Goal: Task Accomplishment & Management: Complete application form

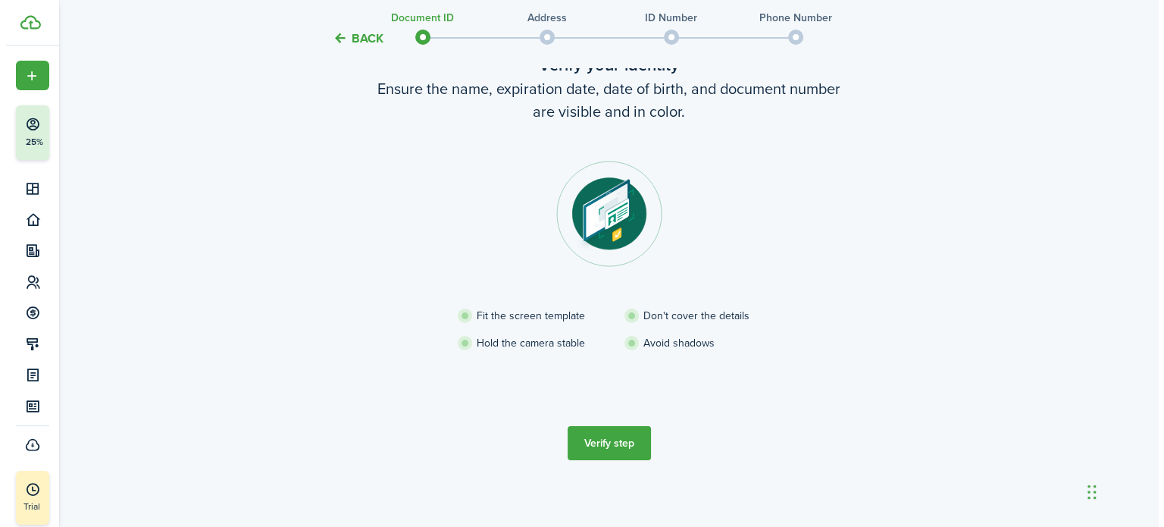
scroll to position [104, 0]
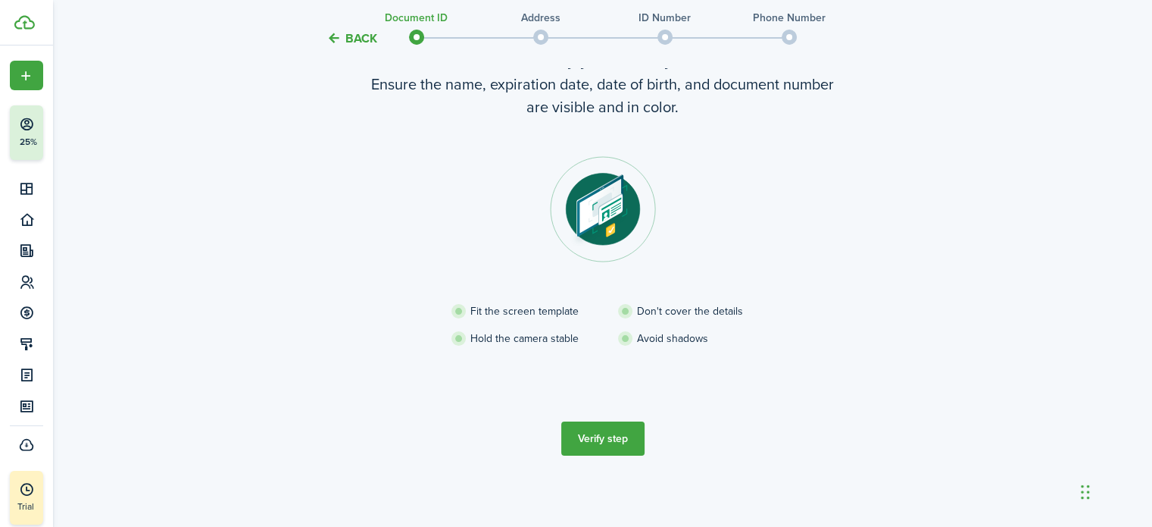
click at [608, 435] on button "Verify step" at bounding box center [602, 438] width 83 height 34
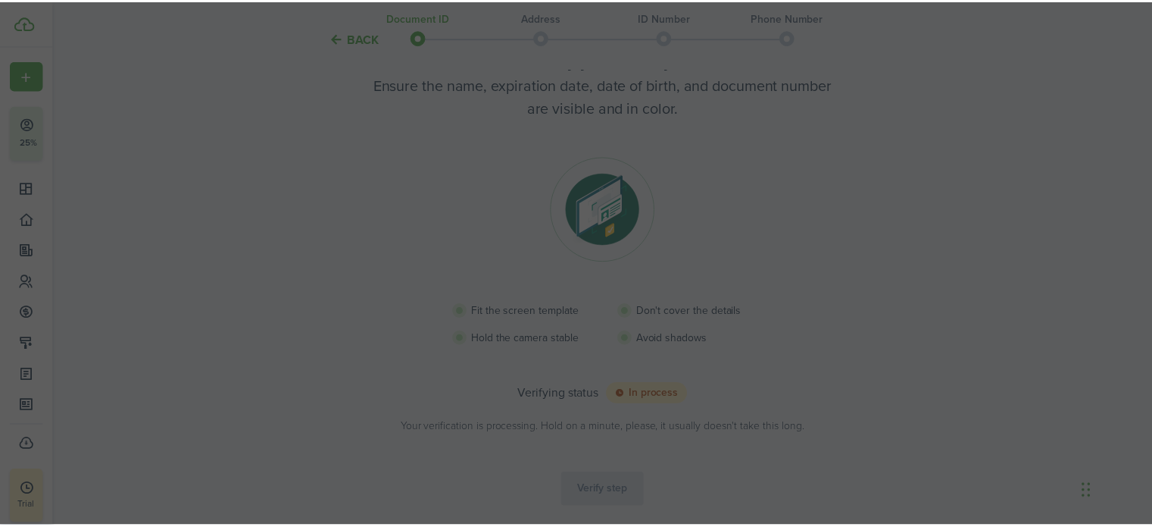
scroll to position [96, 0]
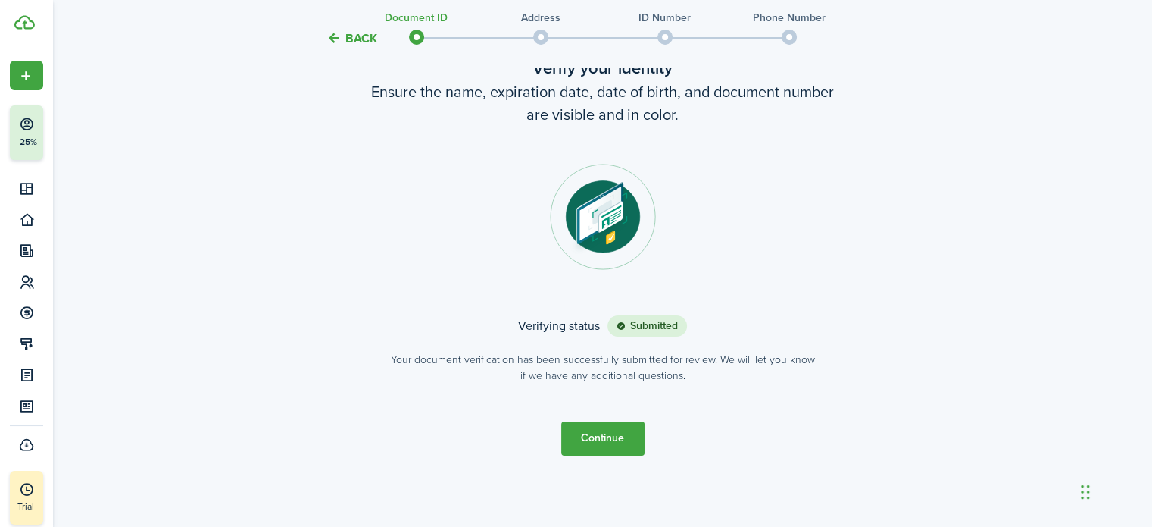
click at [600, 444] on button "Continue" at bounding box center [602, 438] width 83 height 34
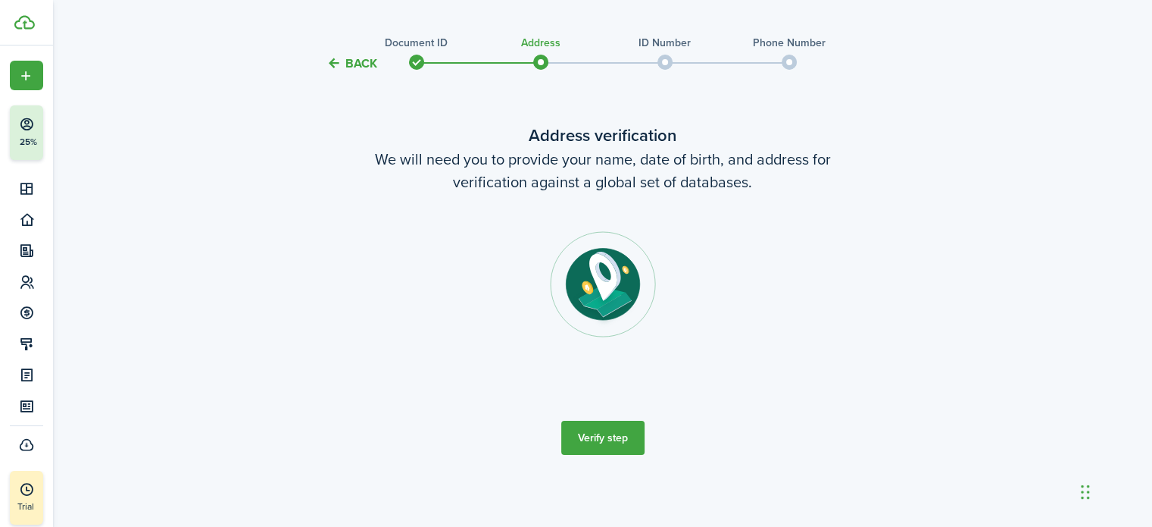
scroll to position [0, 0]
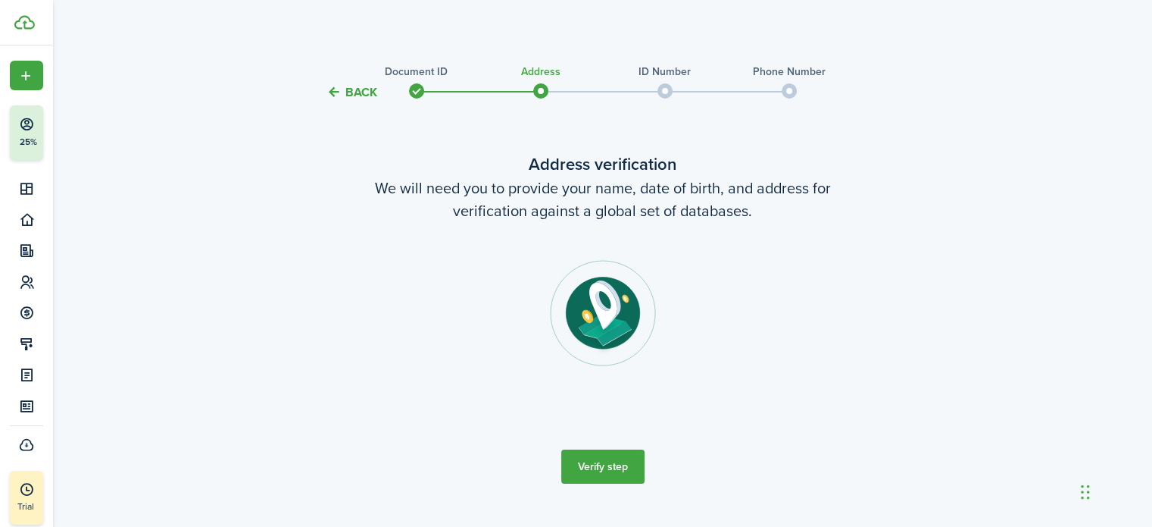
click at [603, 472] on button "Verify step" at bounding box center [602, 466] width 83 height 34
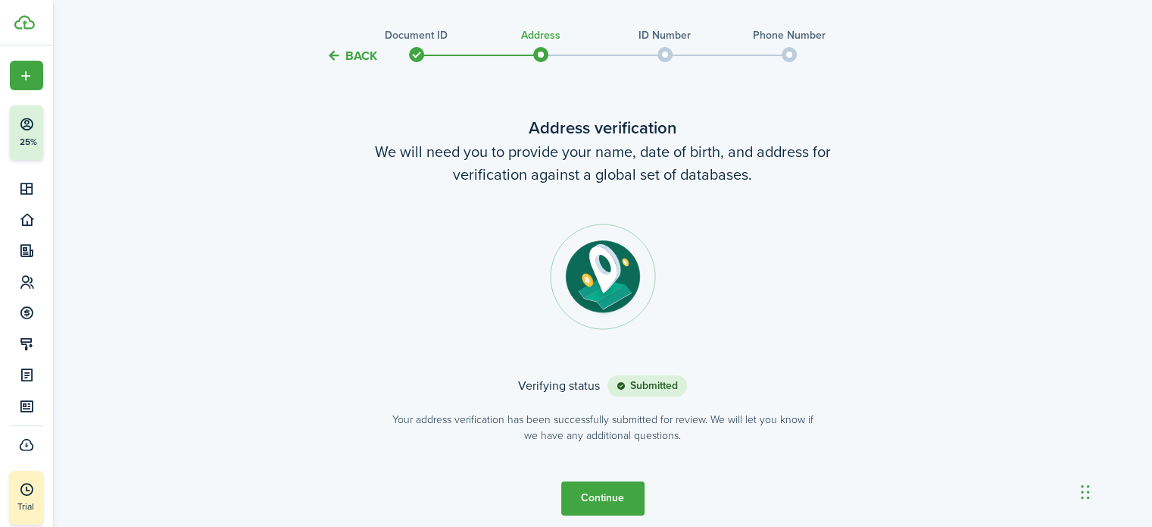
scroll to position [38, 0]
click at [589, 504] on button "Continue" at bounding box center [602, 497] width 83 height 34
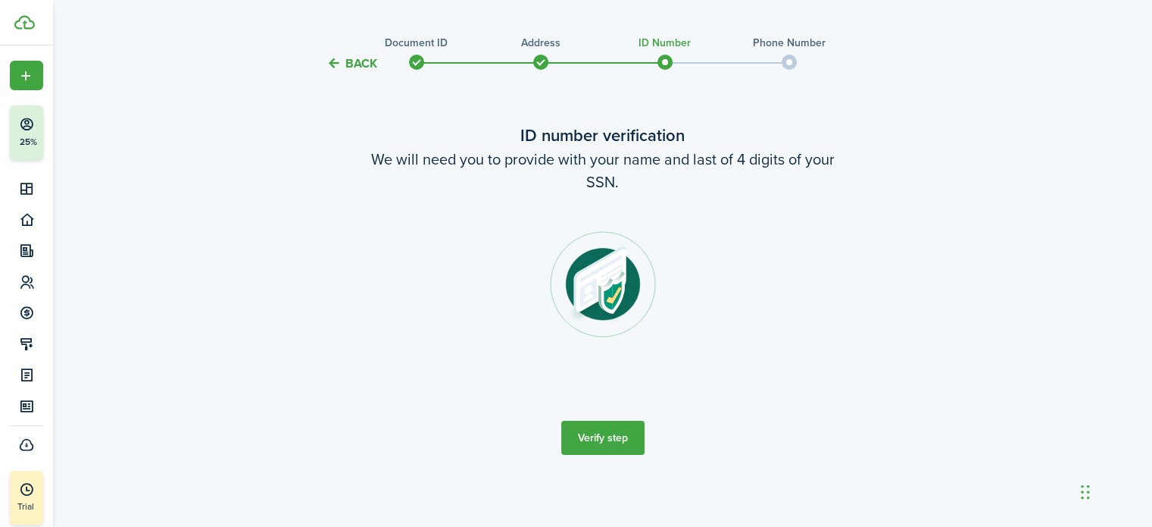
scroll to position [0, 0]
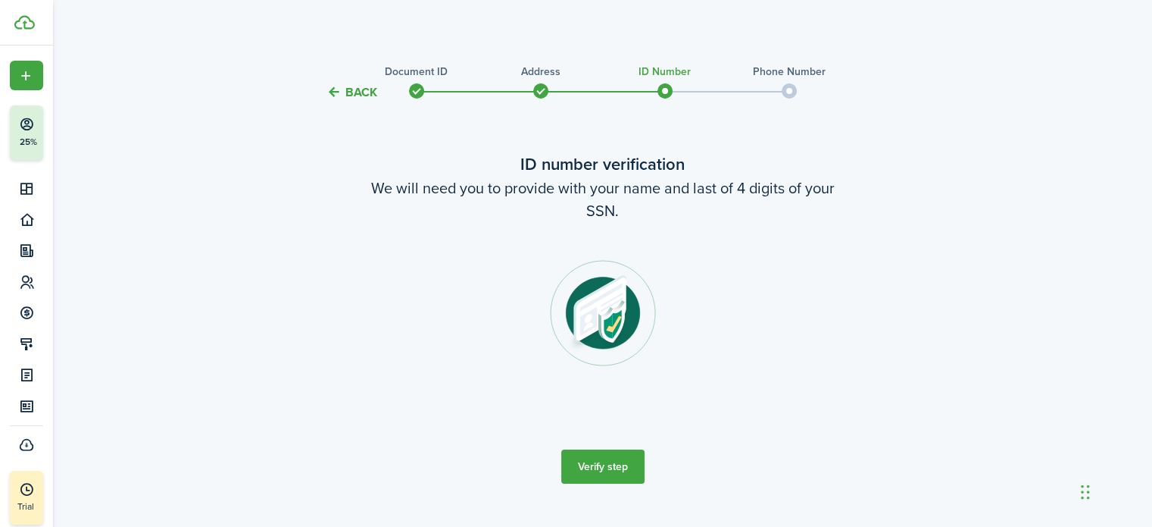
click at [605, 471] on button "Verify step" at bounding box center [602, 466] width 83 height 34
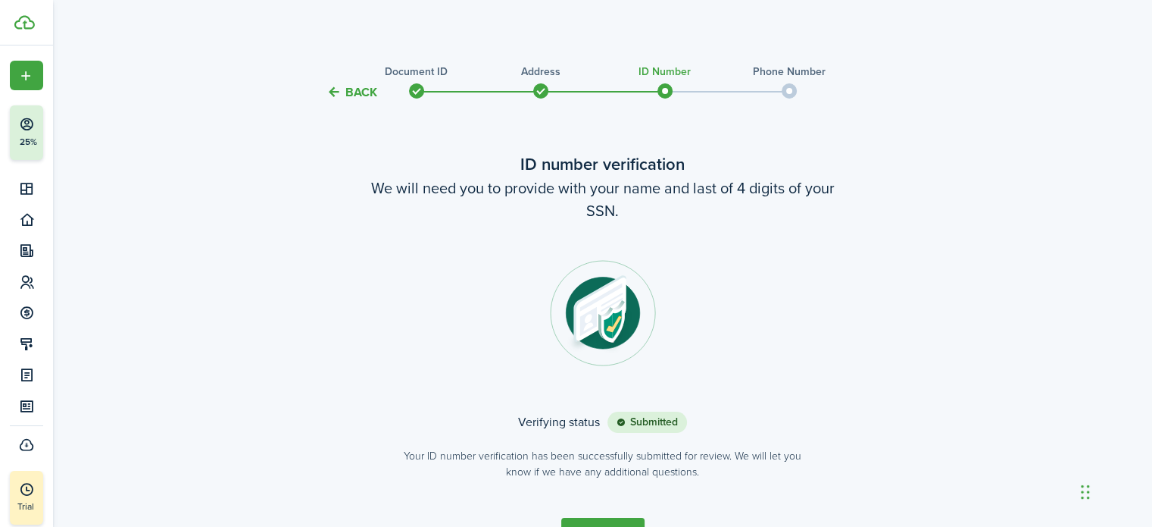
scroll to position [96, 0]
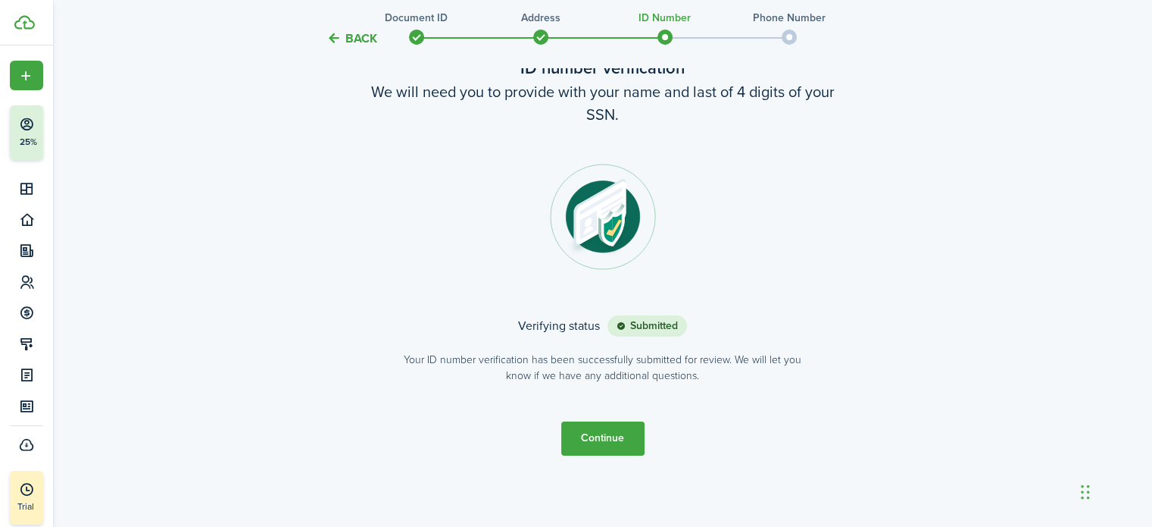
click at [593, 441] on button "Continue" at bounding box center [602, 438] width 83 height 34
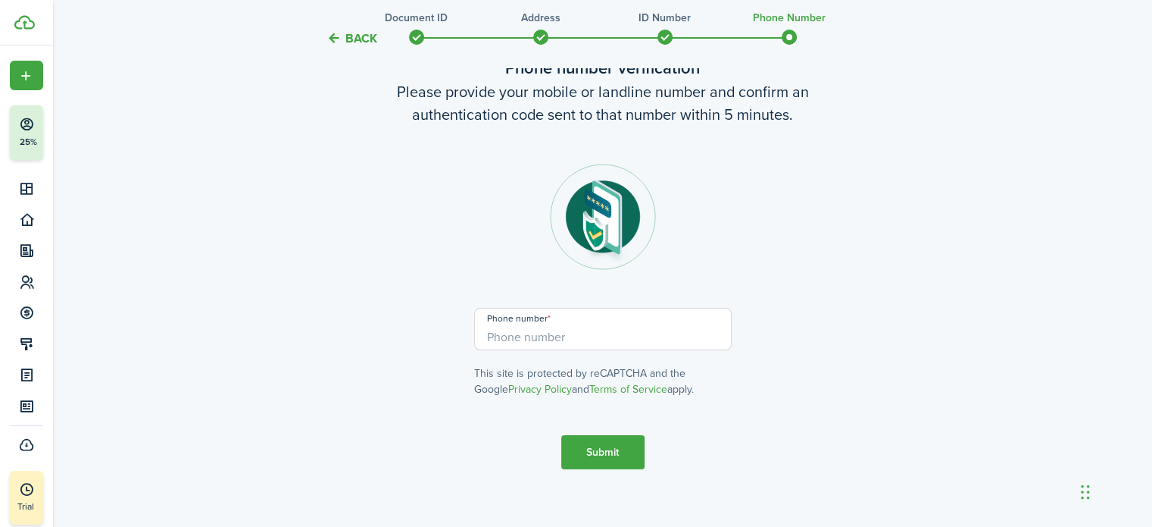
scroll to position [0, 0]
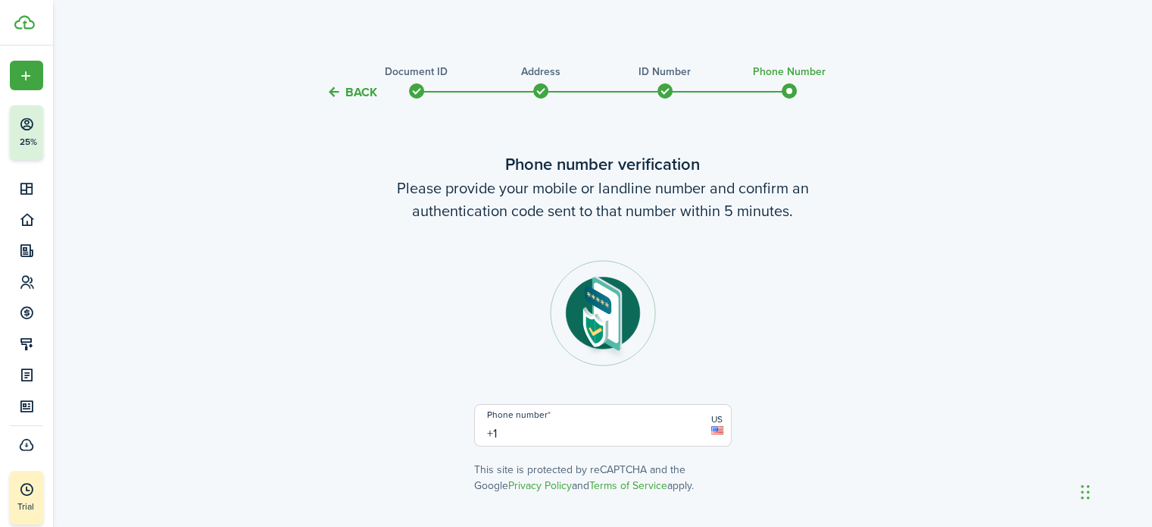
click at [593, 441] on input "+1" at bounding box center [603, 425] width 258 height 42
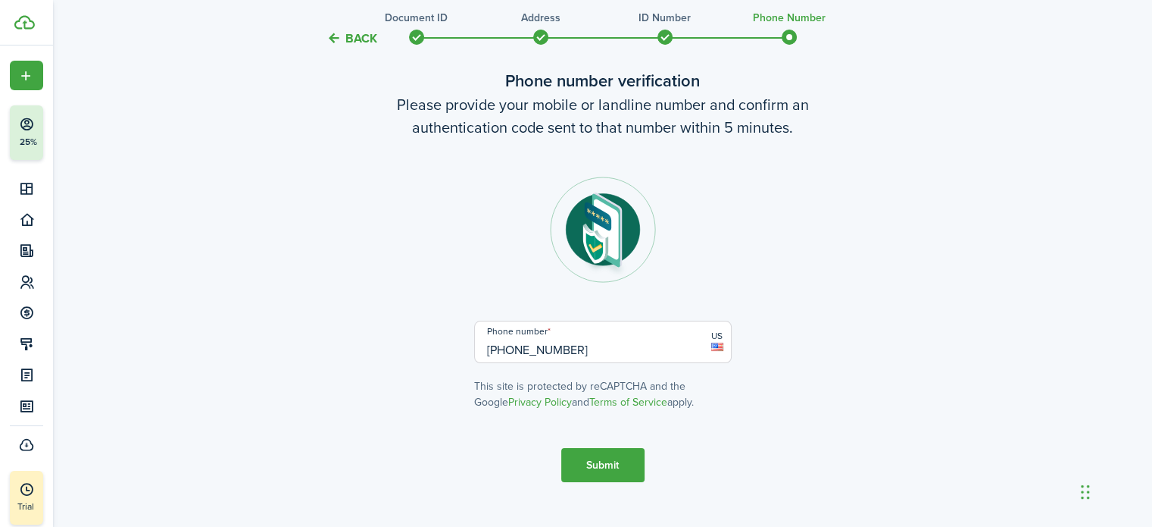
scroll to position [84, 0]
click at [596, 351] on input "[PHONE_NUMBER]" at bounding box center [603, 341] width 258 height 42
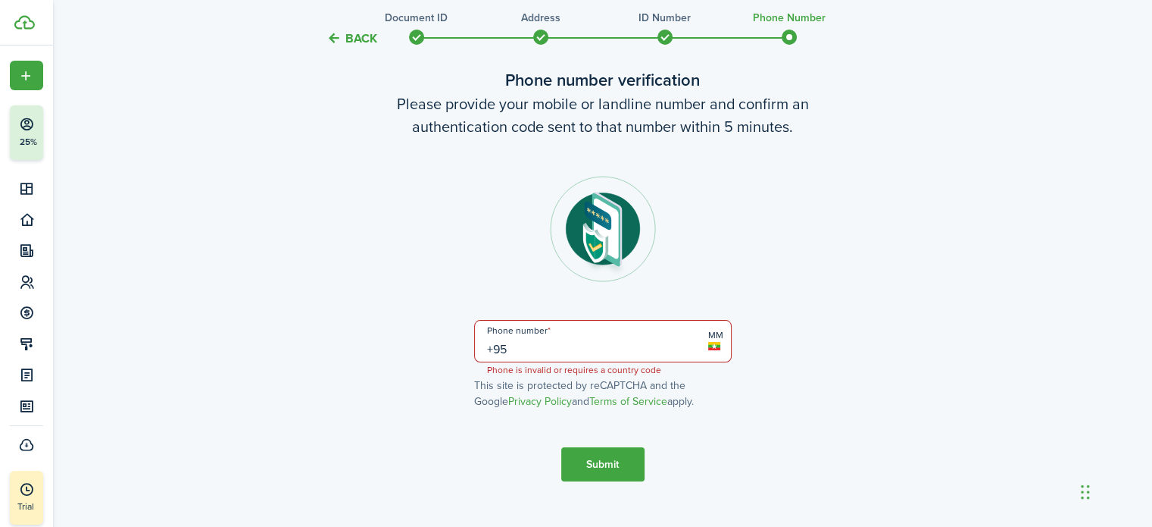
type input "+9"
type input "[PHONE_NUMBER]"
click at [605, 457] on button "Submit" at bounding box center [602, 464] width 83 height 34
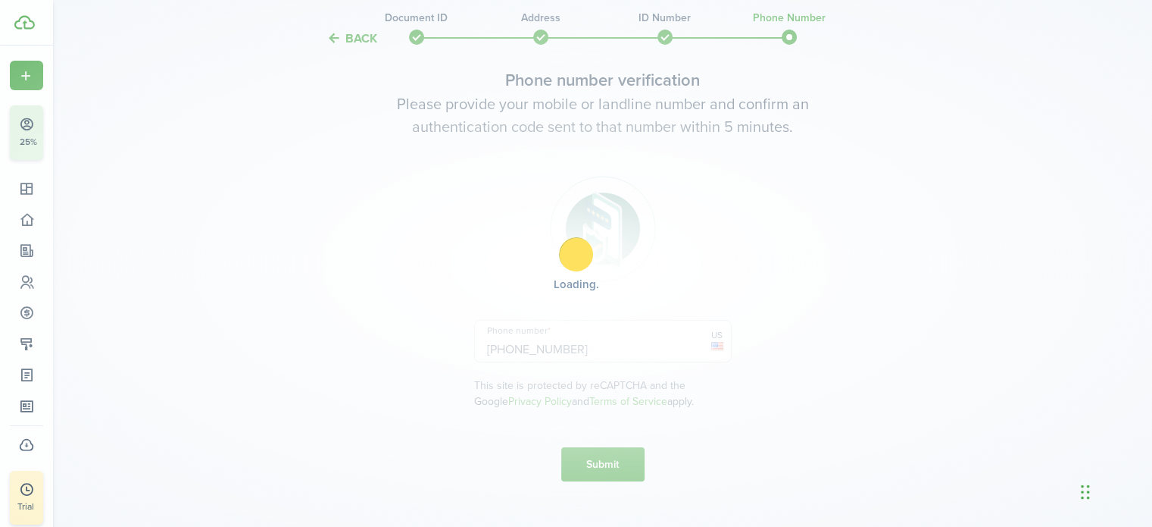
scroll to position [237, 0]
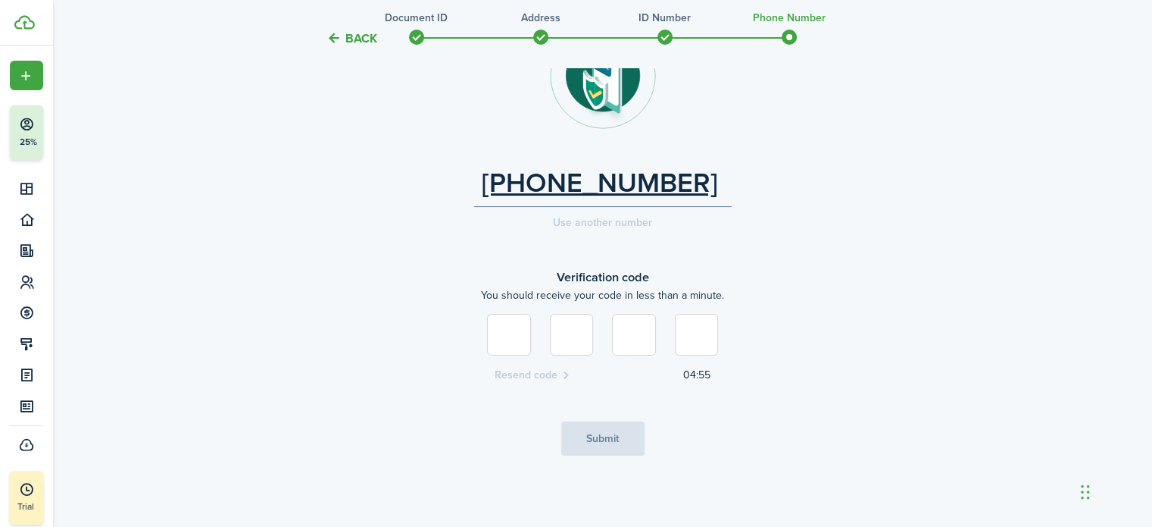
type input "7"
type input "5"
type input "2"
click at [592, 436] on button "Submit" at bounding box center [602, 438] width 83 height 34
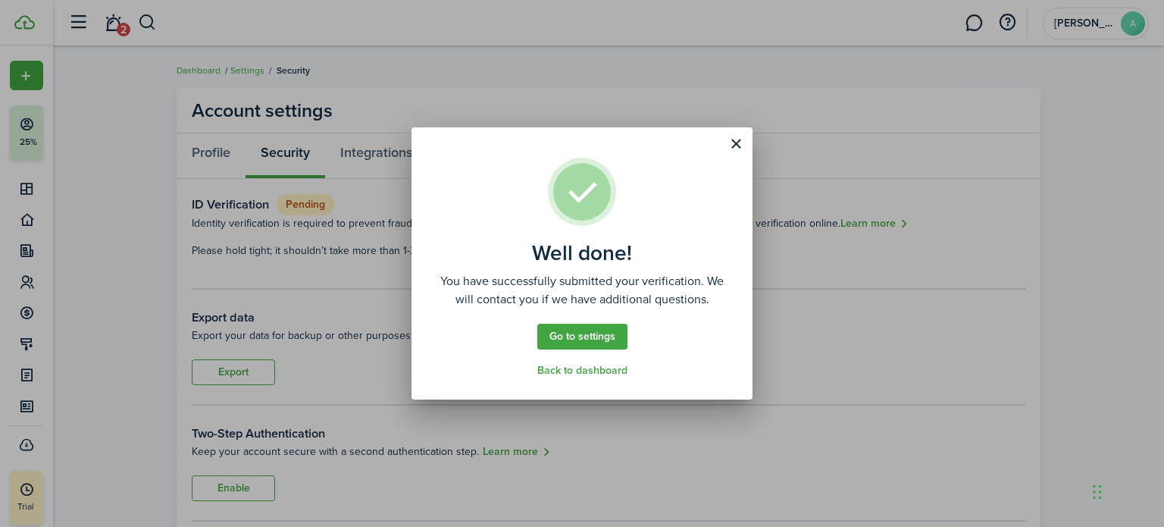
click at [736, 142] on button "Close modal" at bounding box center [736, 144] width 26 height 26
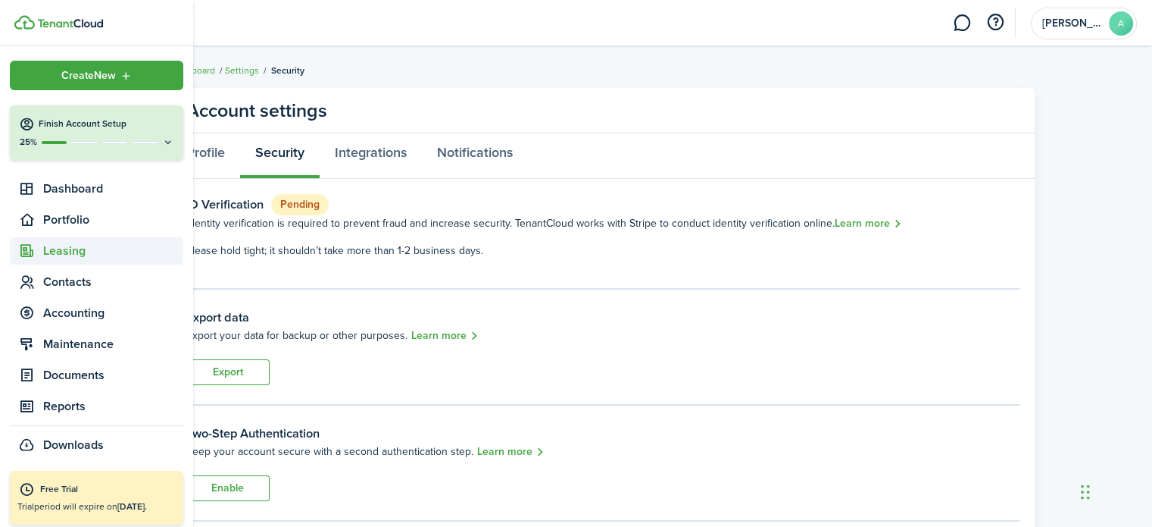
click at [68, 253] on span "Leasing" at bounding box center [113, 251] width 140 height 18
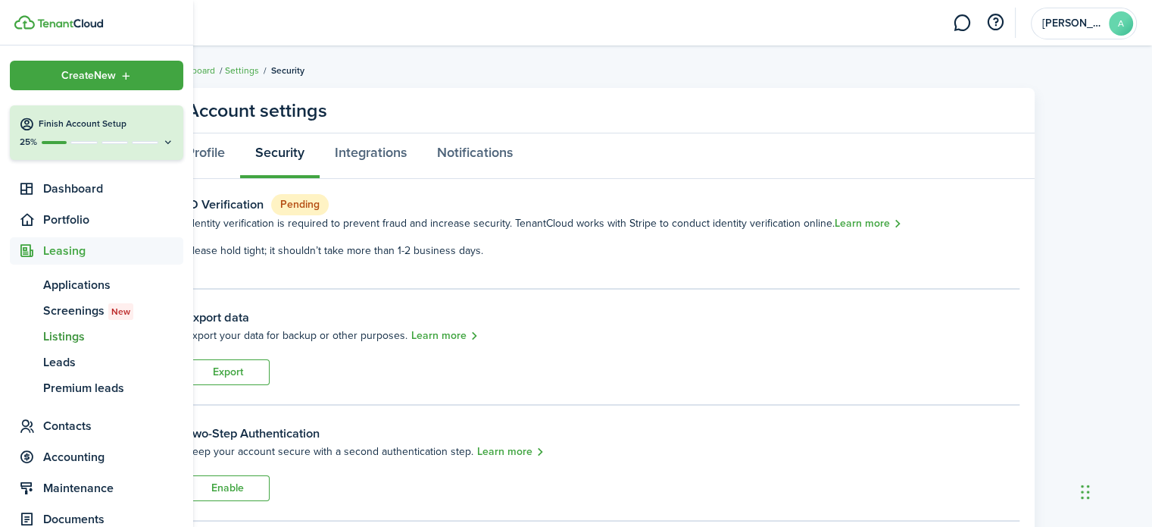
click at [82, 346] on link "ls Listings" at bounding box center [96, 336] width 173 height 26
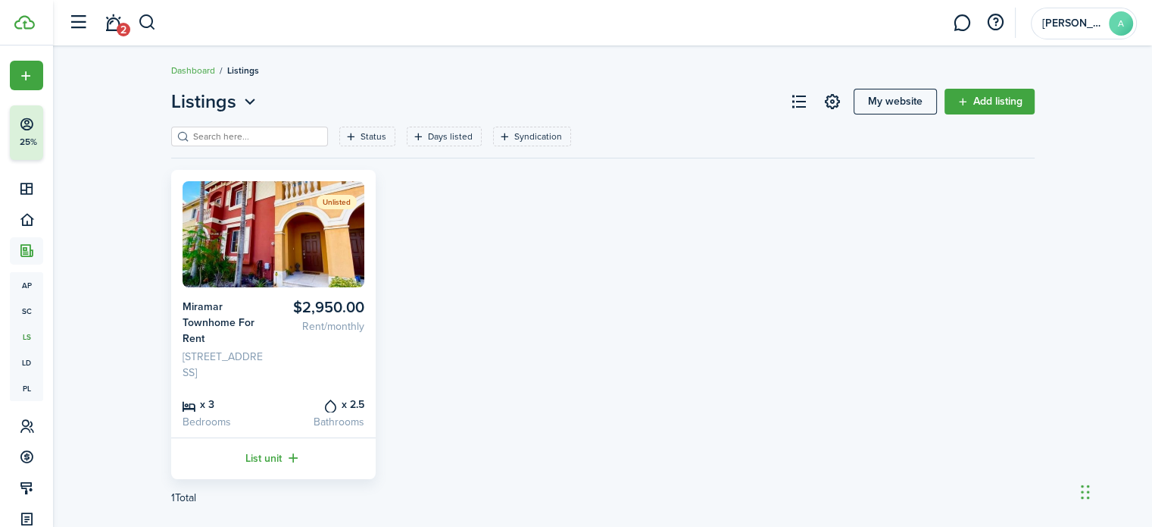
click at [280, 214] on img at bounding box center [274, 234] width 182 height 106
click at [288, 469] on link "List unit" at bounding box center [273, 458] width 205 height 42
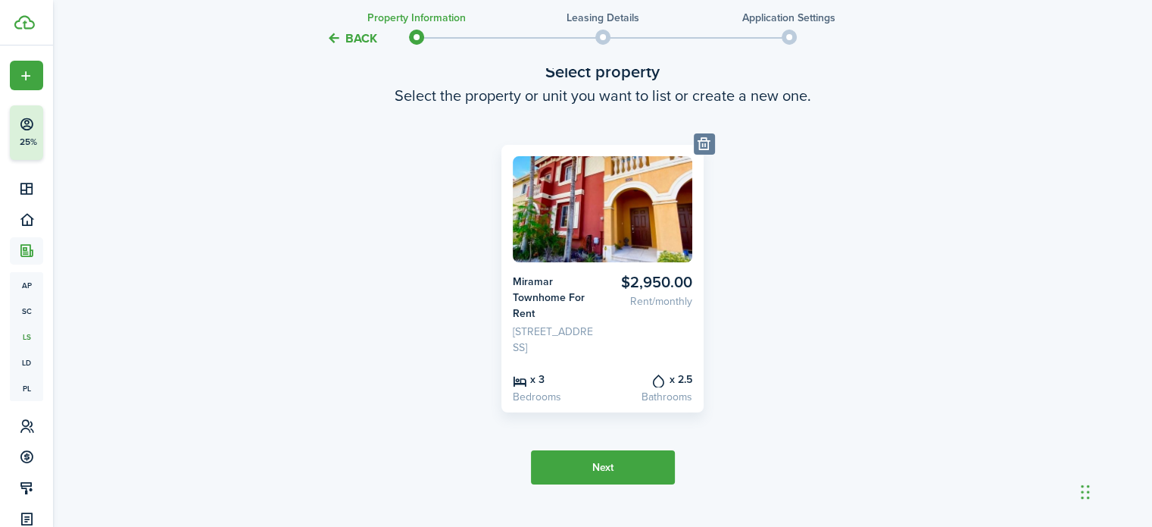
scroll to position [137, 0]
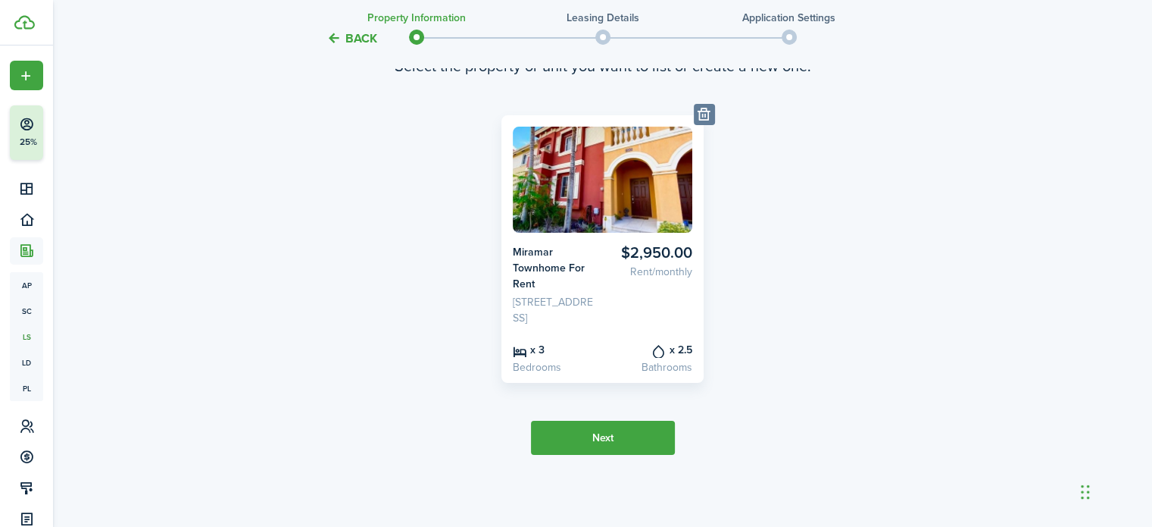
click at [623, 439] on button "Next" at bounding box center [603, 437] width 144 height 34
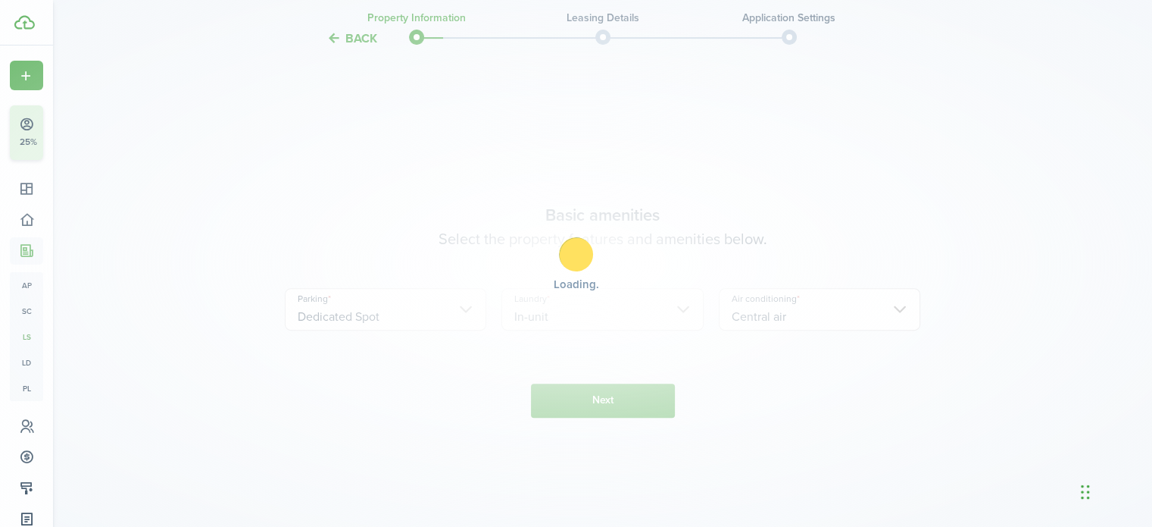
scroll to position [562, 0]
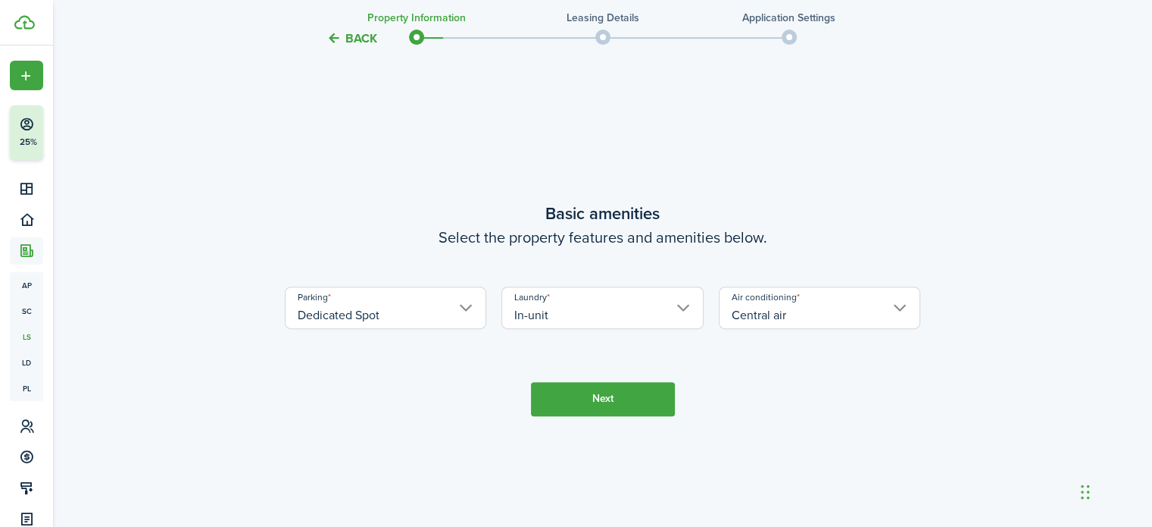
click at [612, 405] on button "Next" at bounding box center [603, 399] width 144 height 34
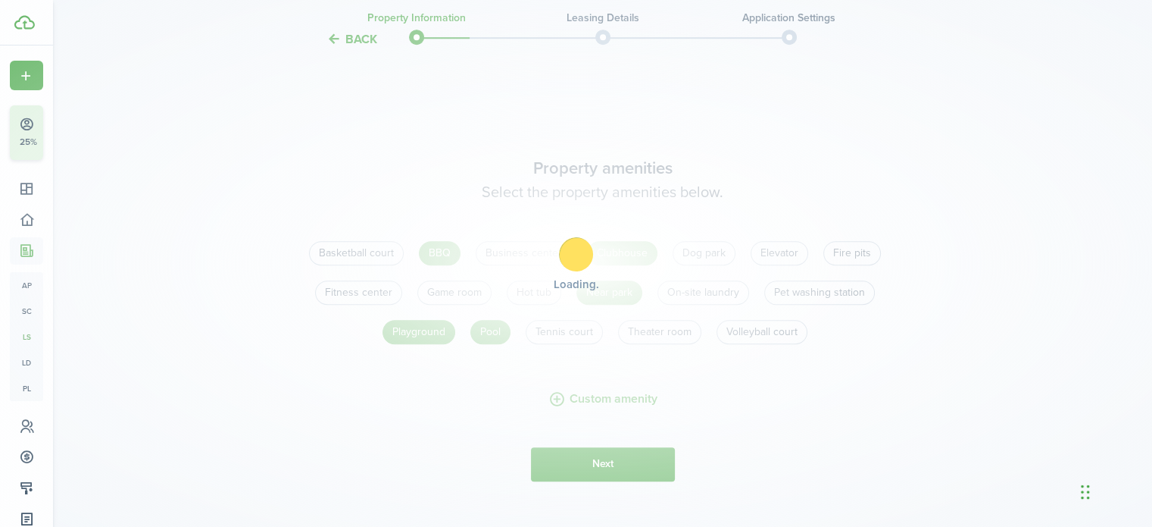
scroll to position [1089, 0]
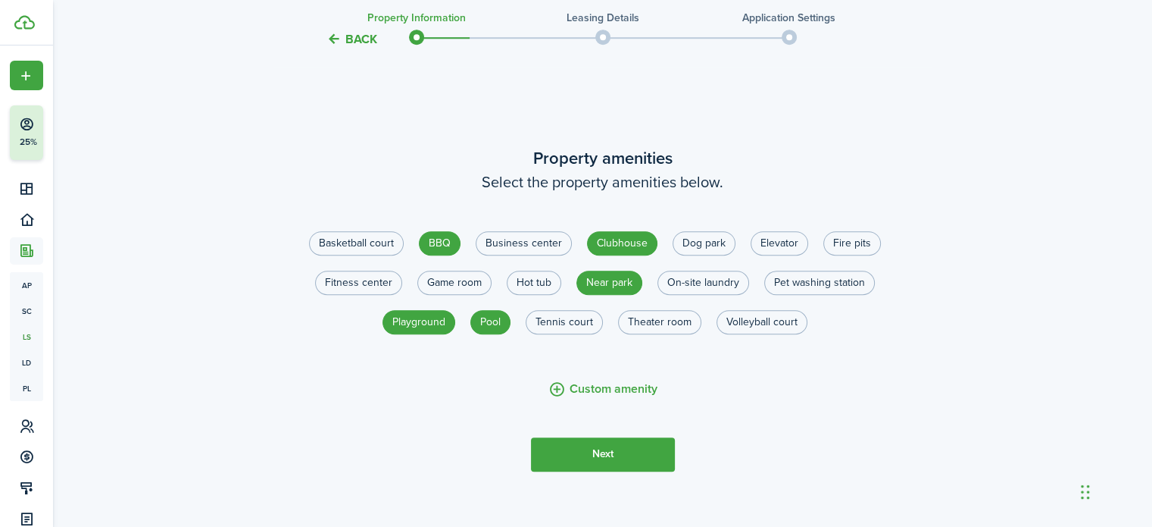
click at [620, 471] on button "Next" at bounding box center [603, 454] width 144 height 34
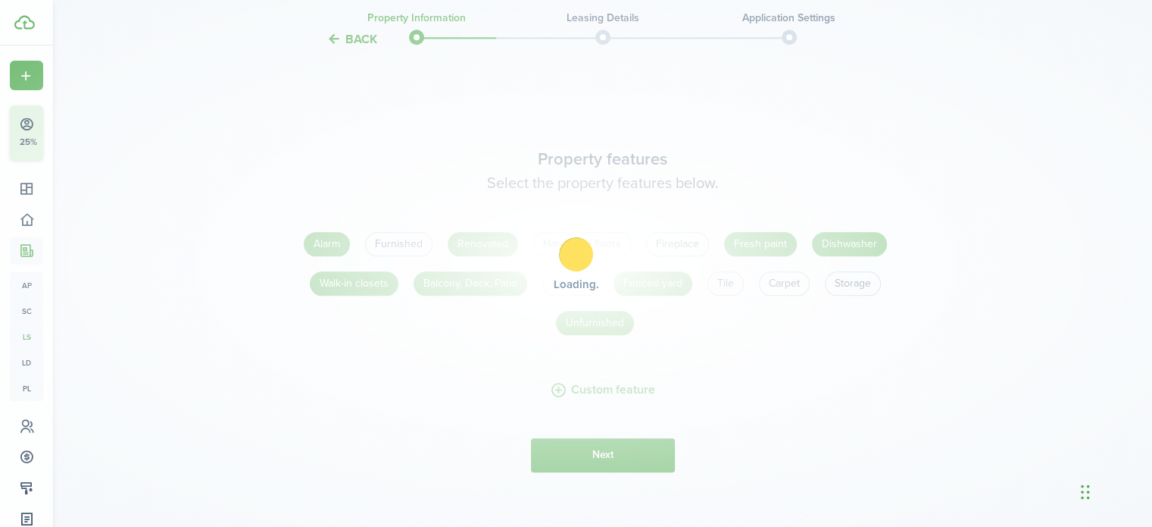
scroll to position [1615, 0]
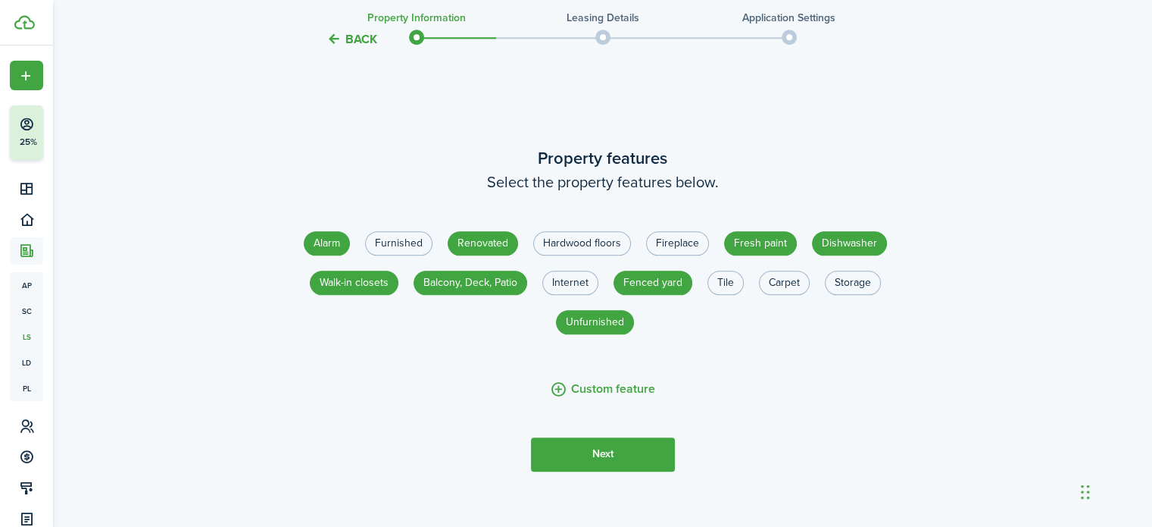
click at [620, 471] on button "Next" at bounding box center [603, 454] width 144 height 34
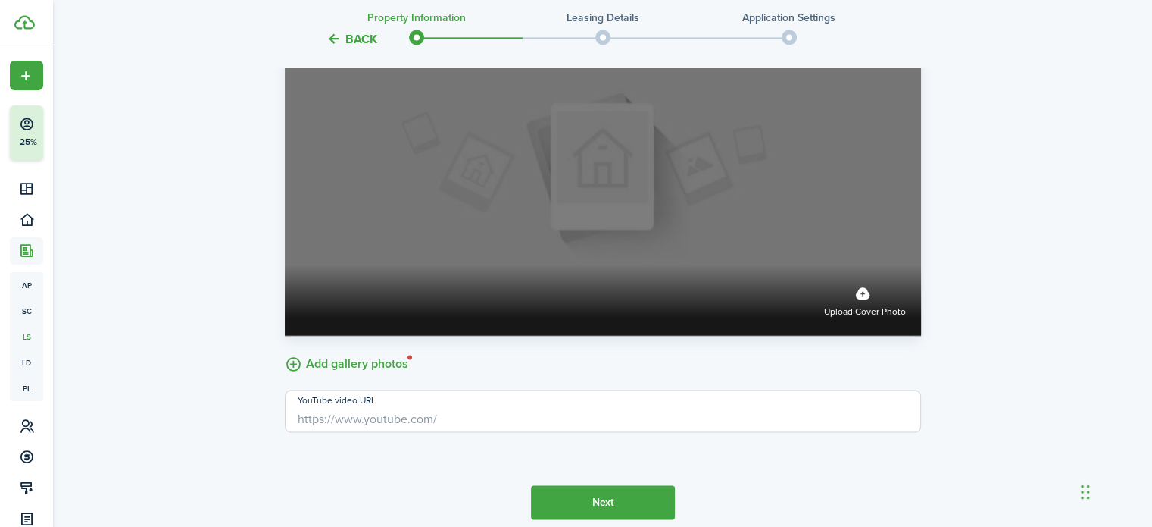
scroll to position [2345, 0]
click at [873, 319] on span "Upload cover photo" at bounding box center [865, 311] width 82 height 15
click at [285, 264] on input "Upload cover photo" at bounding box center [285, 264] width 0 height 0
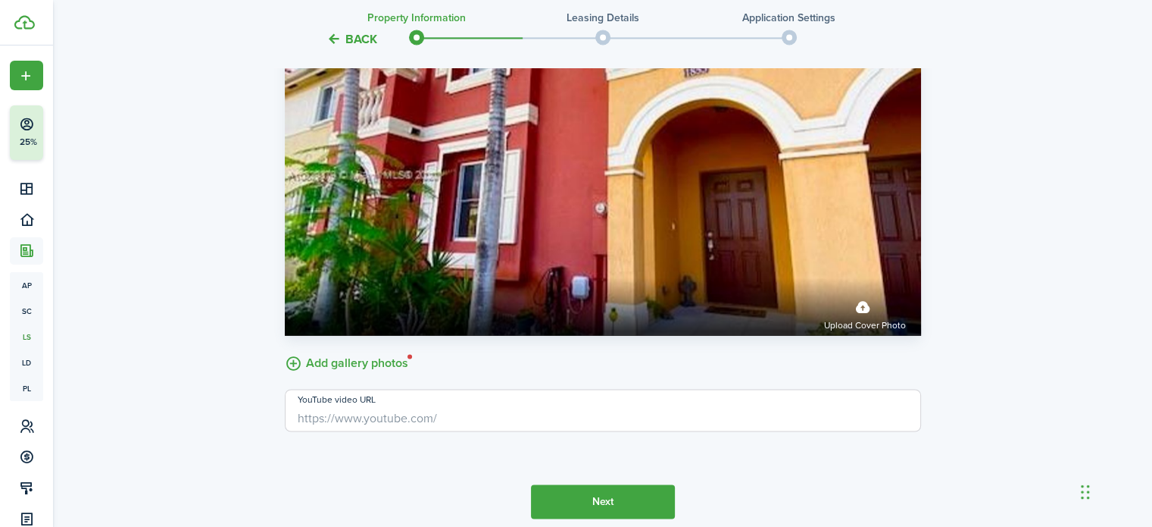
click at [618, 517] on button "Next" at bounding box center [603, 501] width 144 height 34
click at [591, 508] on button "Next" at bounding box center [603, 501] width 144 height 34
